Goal: Task Accomplishment & Management: Complete application form

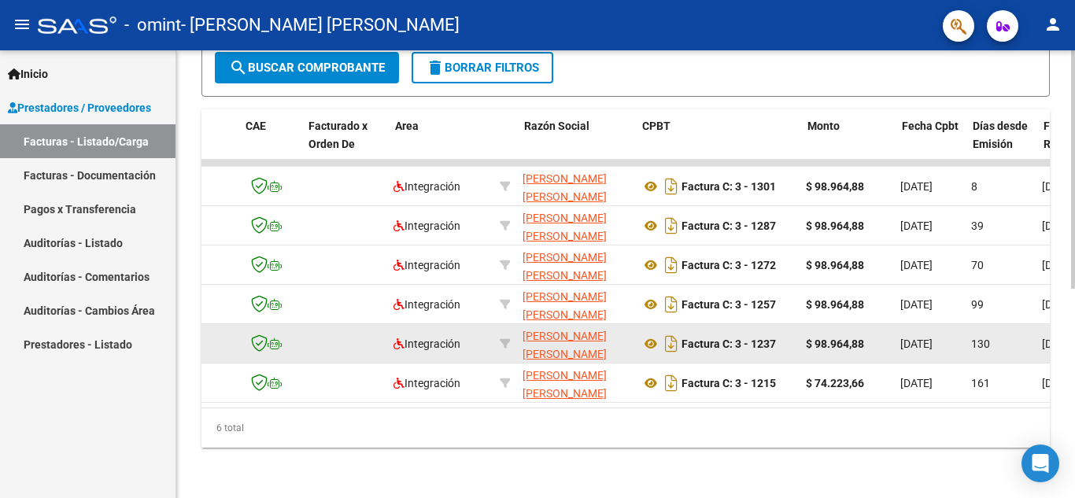
scroll to position [0, 118]
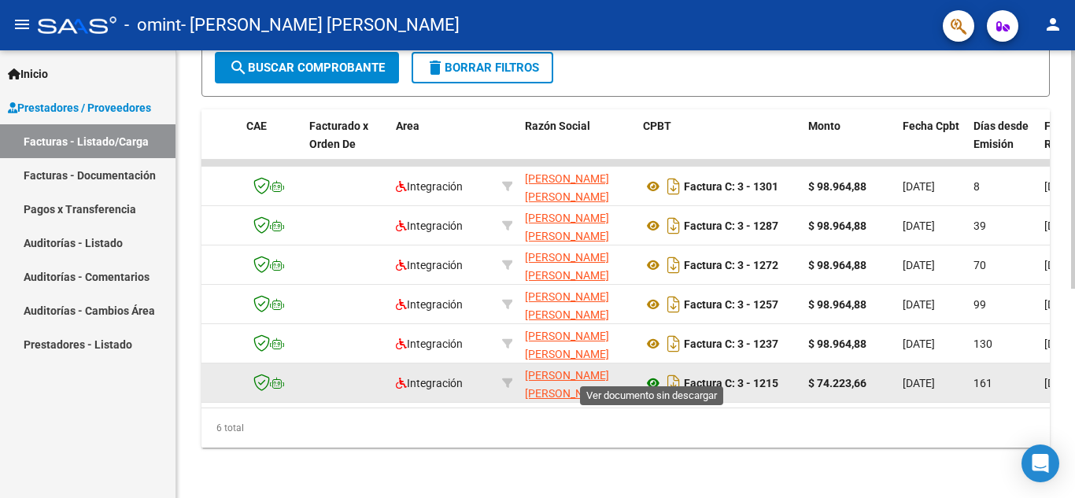
click at [645, 374] on icon at bounding box center [653, 383] width 20 height 19
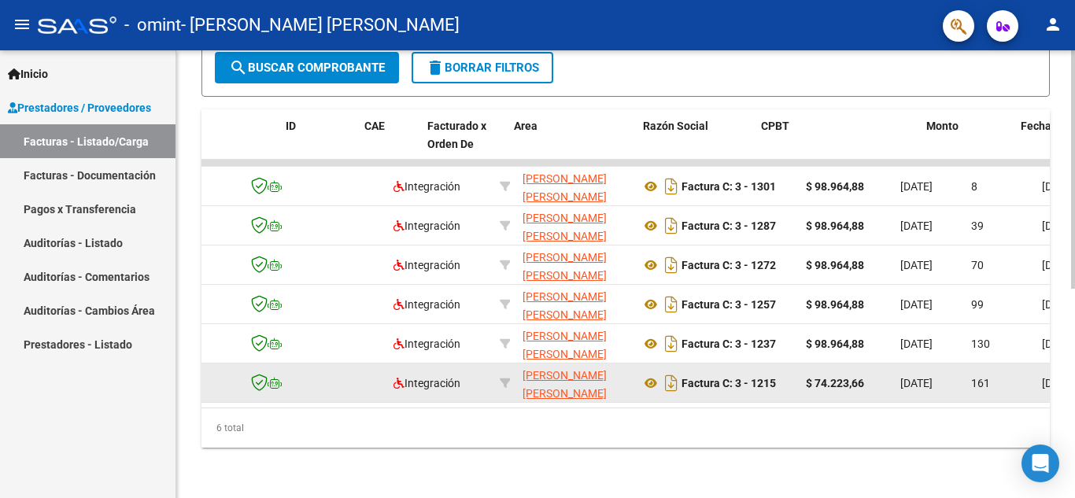
scroll to position [0, 0]
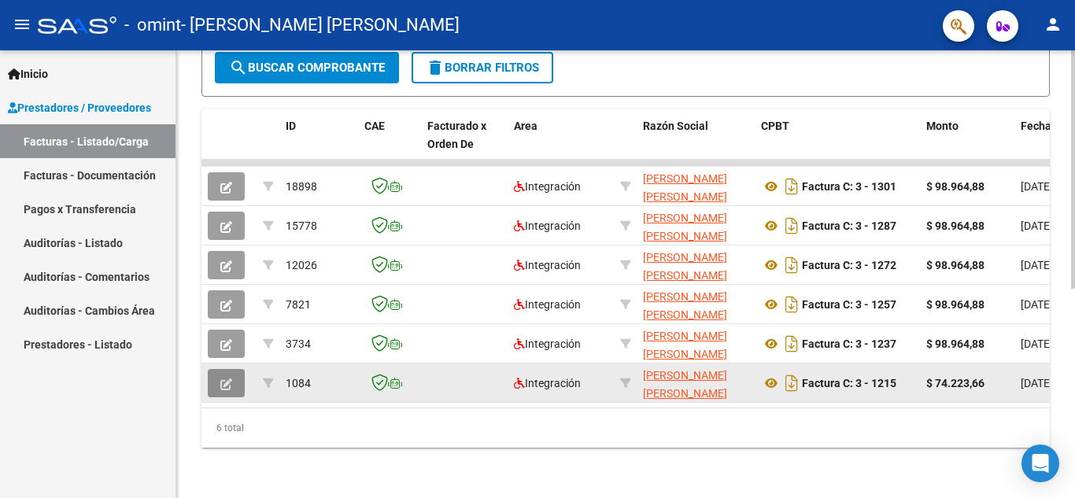
click at [222, 378] on icon "button" at bounding box center [226, 384] width 12 height 12
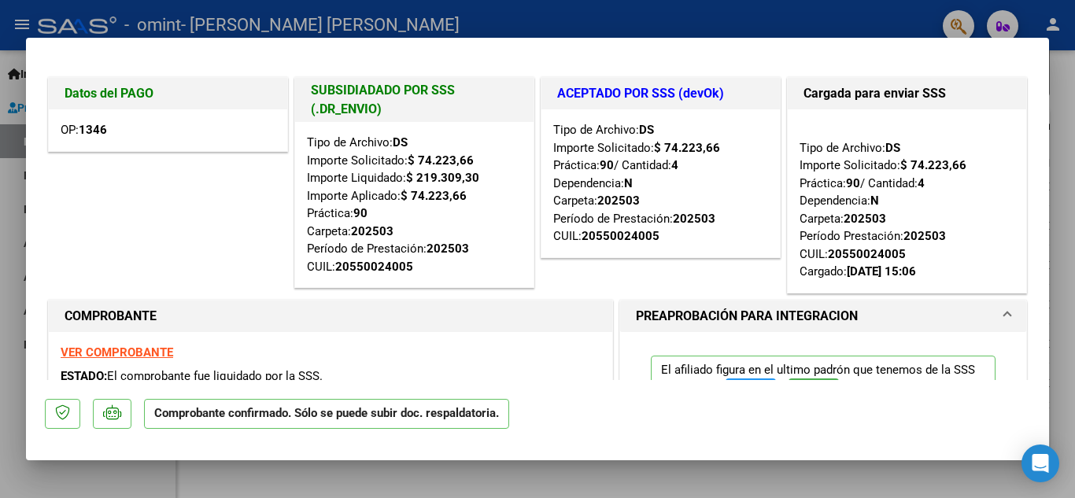
click at [522, 9] on div at bounding box center [537, 249] width 1075 height 498
type input "$ 0,00"
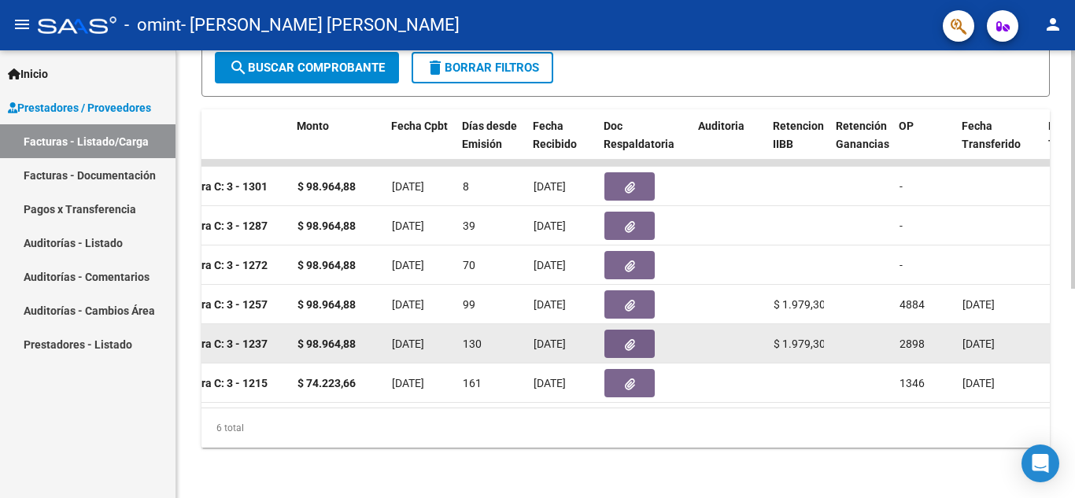
scroll to position [0, 630]
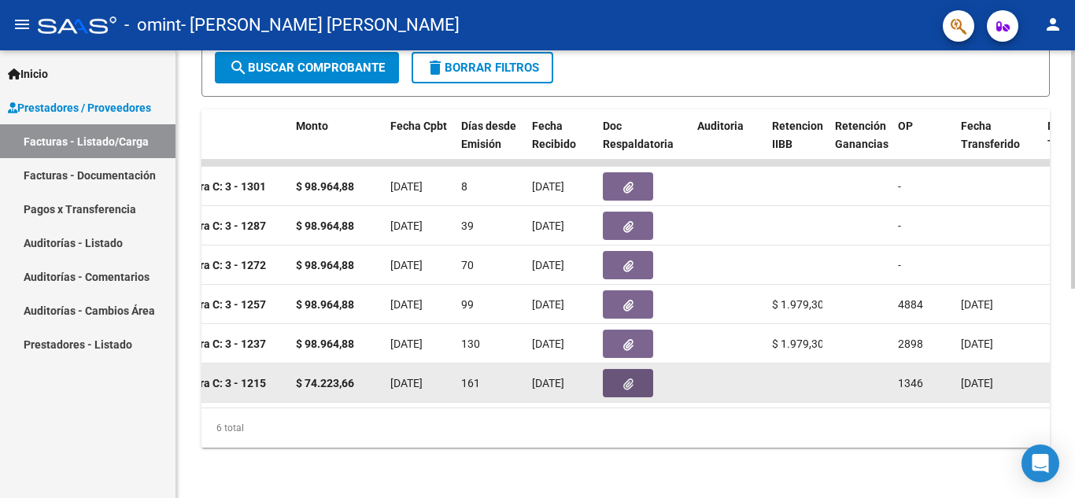
click at [632, 378] on button "button" at bounding box center [628, 383] width 50 height 28
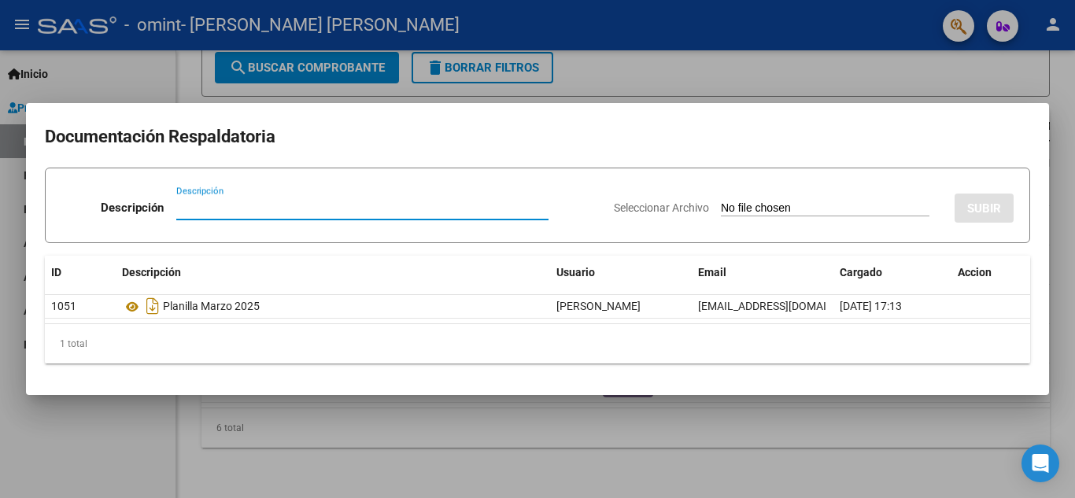
click at [791, 75] on div at bounding box center [537, 249] width 1075 height 498
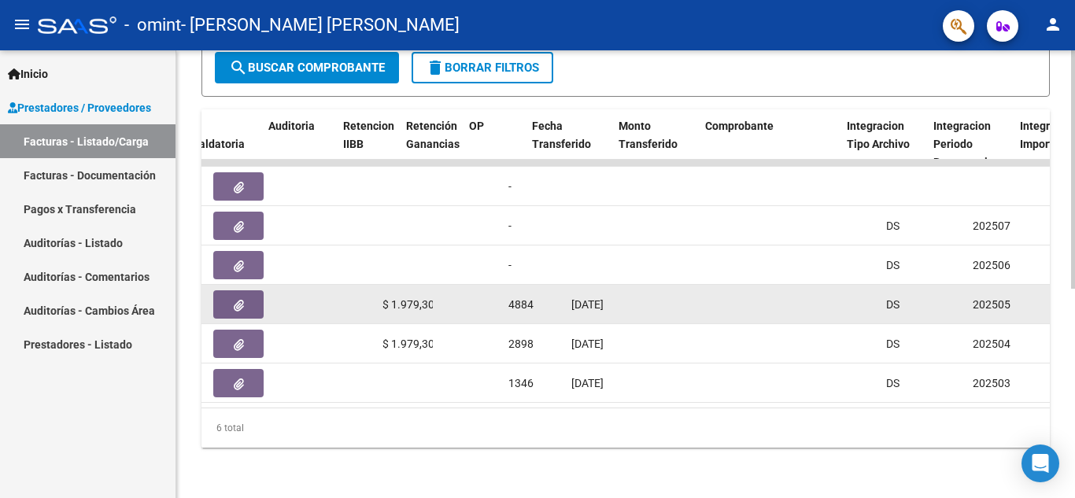
scroll to position [0, 1060]
